Goal: Transaction & Acquisition: Download file/media

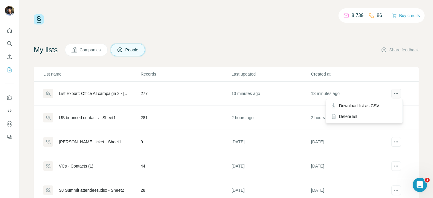
click at [393, 94] on icon "actions" at bounding box center [396, 94] width 6 height 6
click at [377, 104] on span "Download list as CSV" at bounding box center [359, 106] width 40 height 6
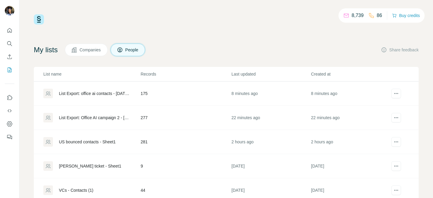
click at [81, 122] on div "List Export: Office AI campaign 2 - [DATE] 09:01" at bounding box center [91, 118] width 97 height 10
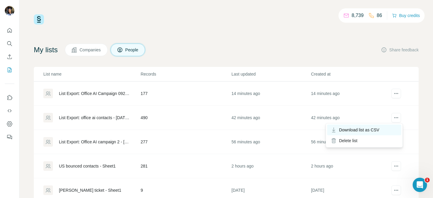
click at [388, 128] on div "Download list as CSV" at bounding box center [364, 130] width 74 height 11
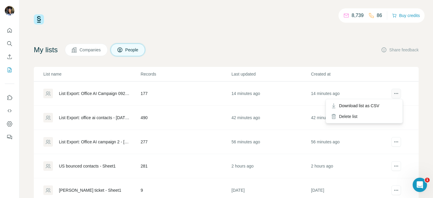
click at [391, 89] on button "actions" at bounding box center [396, 94] width 10 height 10
click at [379, 106] on span "Download list as CSV" at bounding box center [359, 106] width 40 height 6
